Goal: Find specific page/section: Find specific page/section

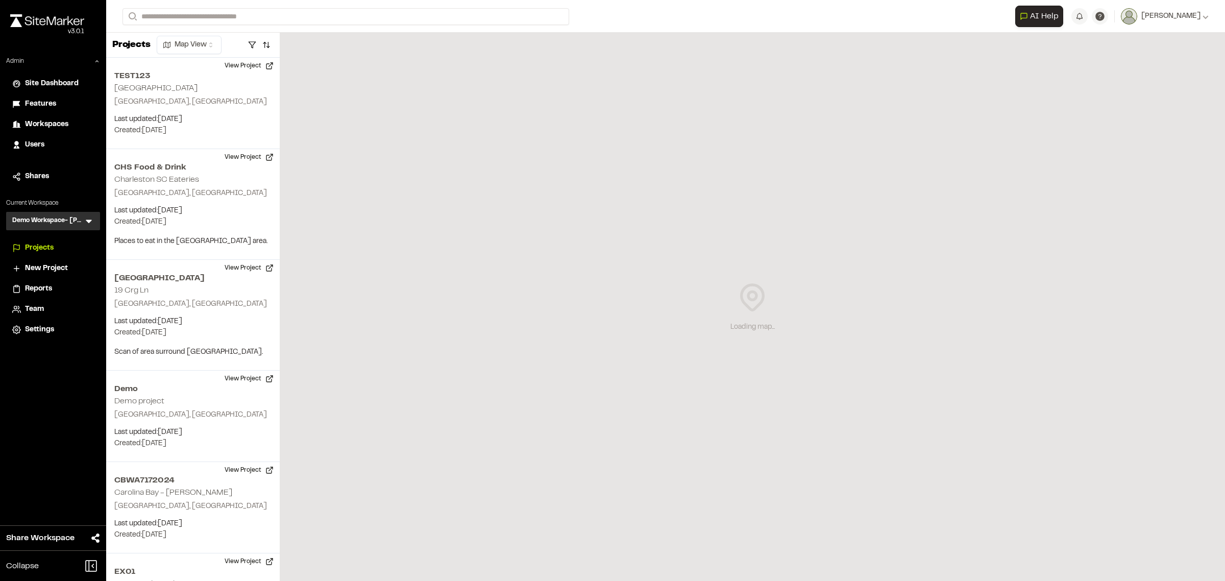
click at [84, 220] on icon at bounding box center [89, 221] width 10 height 10
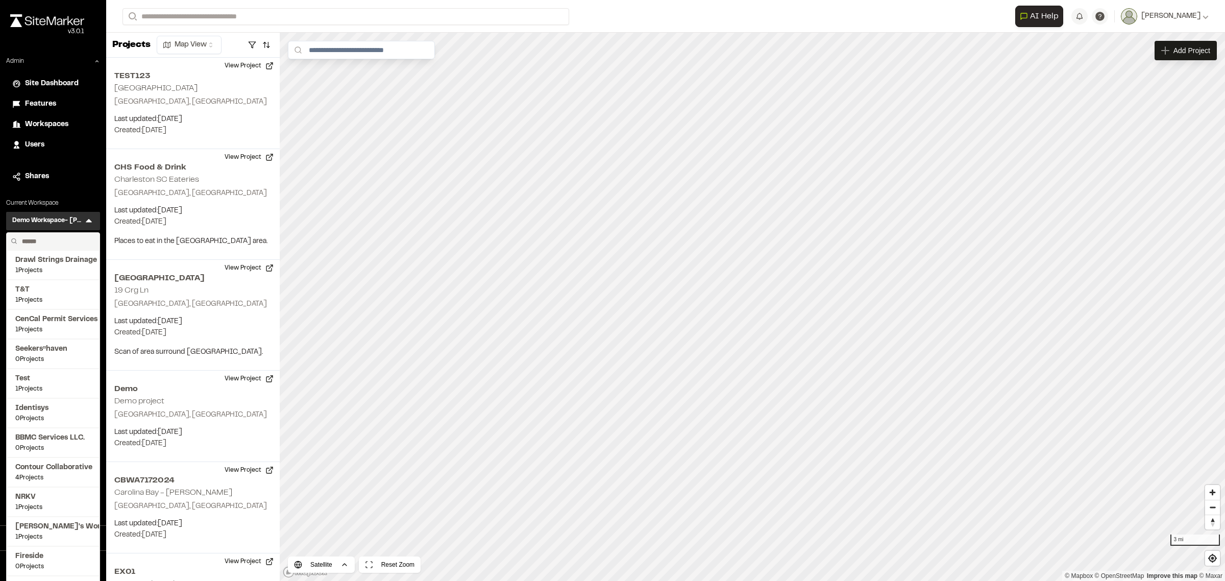
click at [60, 238] on input "text" at bounding box center [57, 241] width 78 height 17
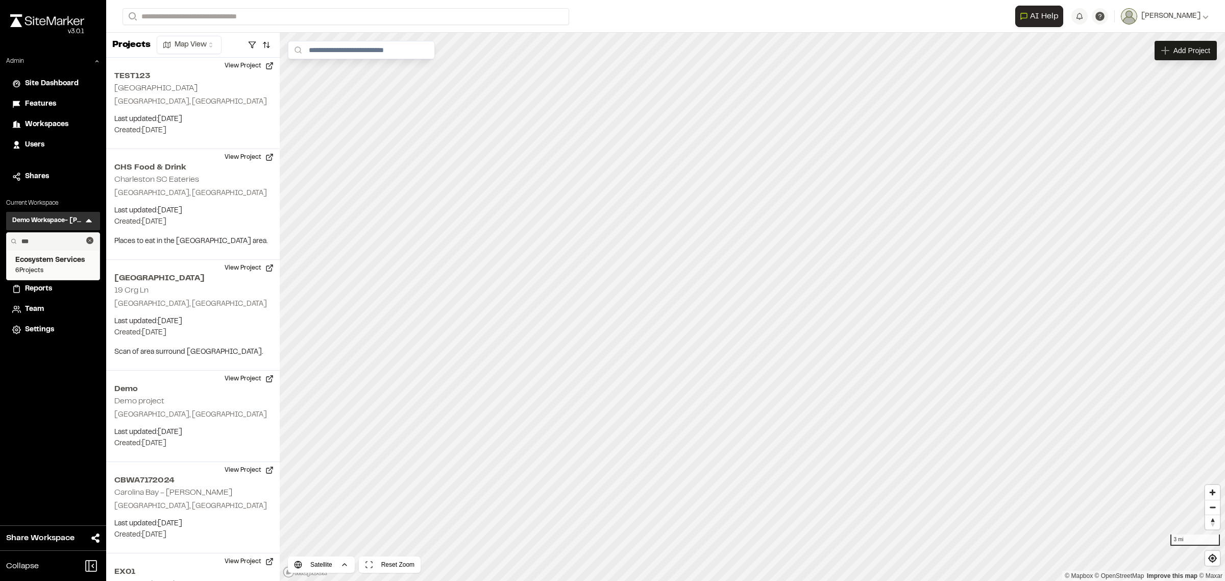
type input "***"
click at [50, 257] on span "Ecosystem Services" at bounding box center [53, 260] width 76 height 11
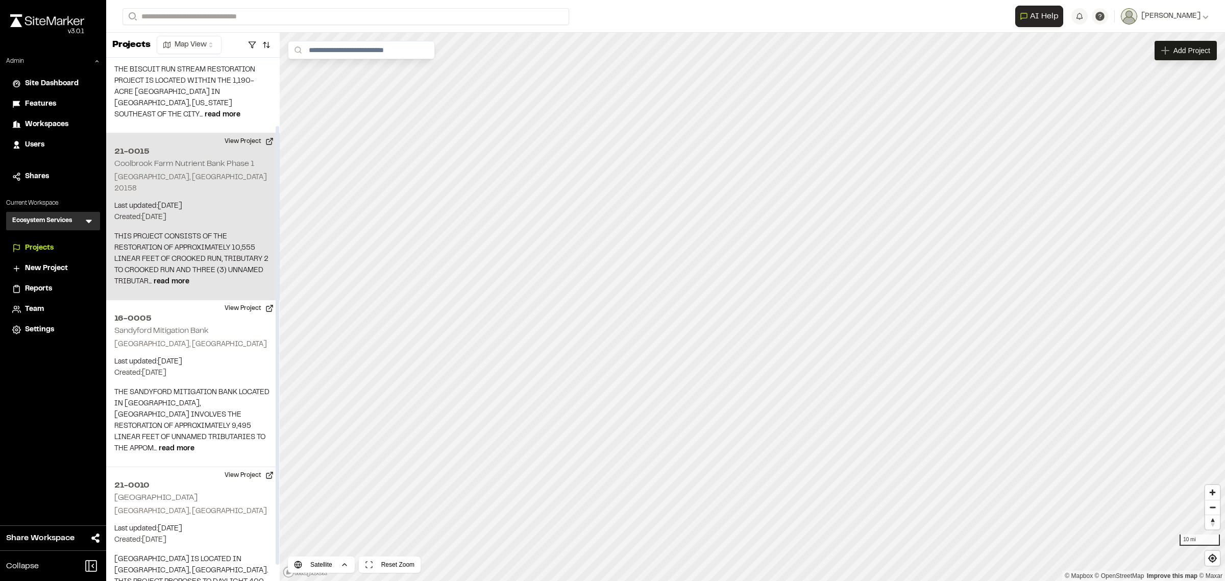
scroll to position [81, 0]
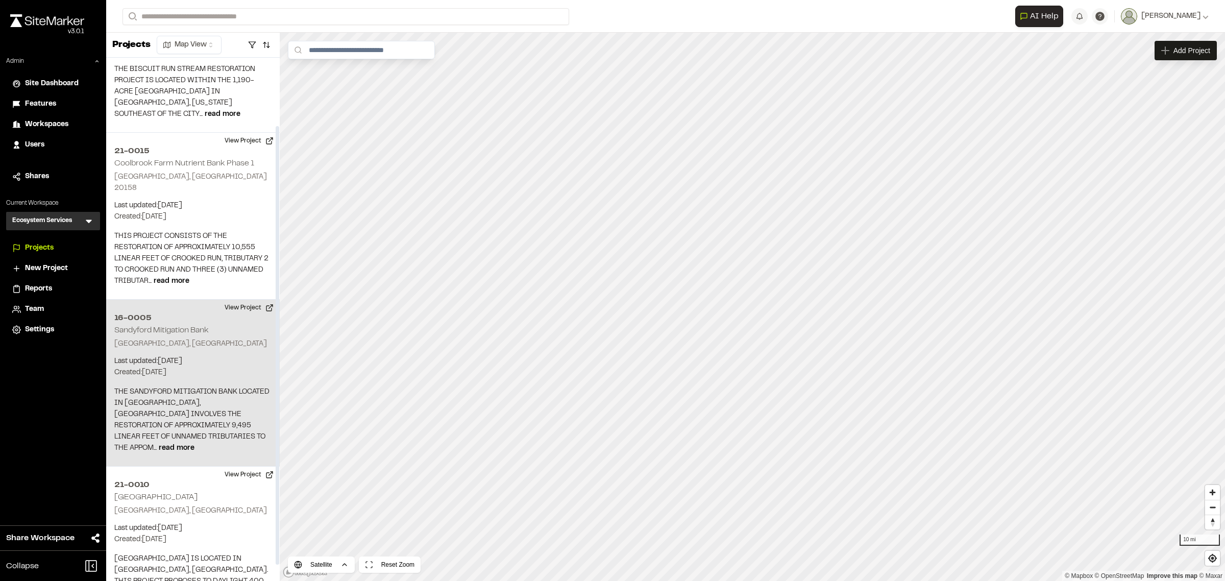
click at [220, 356] on p "Last updated: Aug 8, 2025" at bounding box center [192, 361] width 157 height 11
click at [739, 286] on div "16-0005 Sandyford Mitigation Bank" at bounding box center [752, 289] width 117 height 11
